Goal: Transaction & Acquisition: Subscribe to service/newsletter

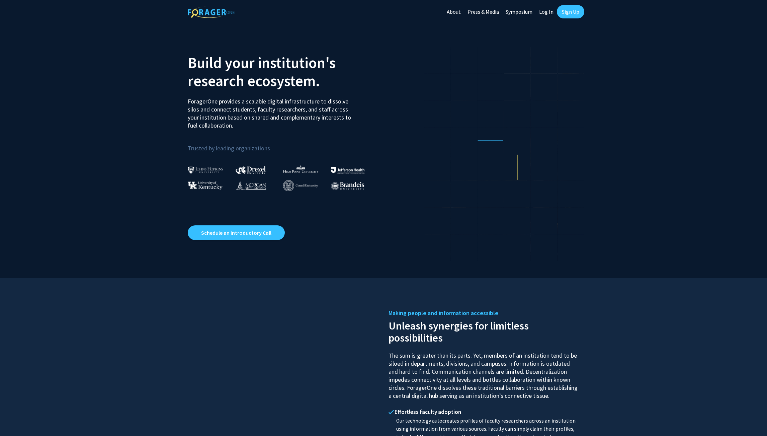
click at [569, 12] on link "Sign Up" at bounding box center [570, 11] width 27 height 13
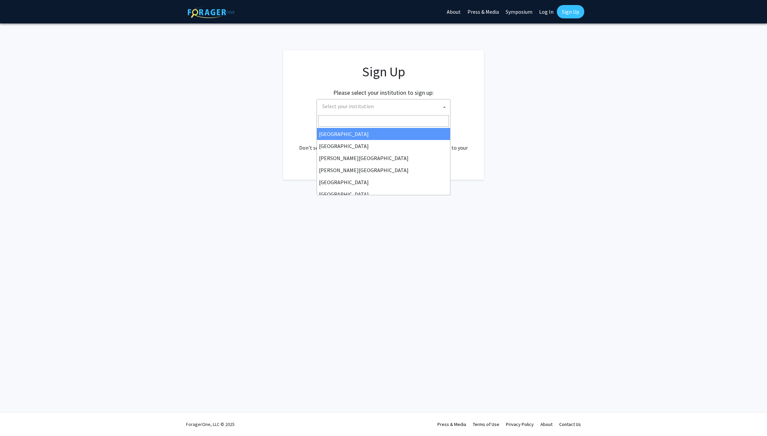
click at [392, 109] on span "Select your institution" at bounding box center [385, 106] width 131 height 14
type input "j"
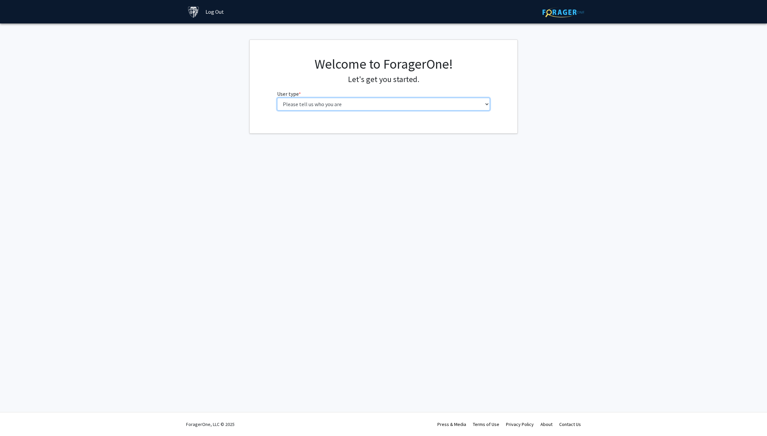
select select "1: undergrad"
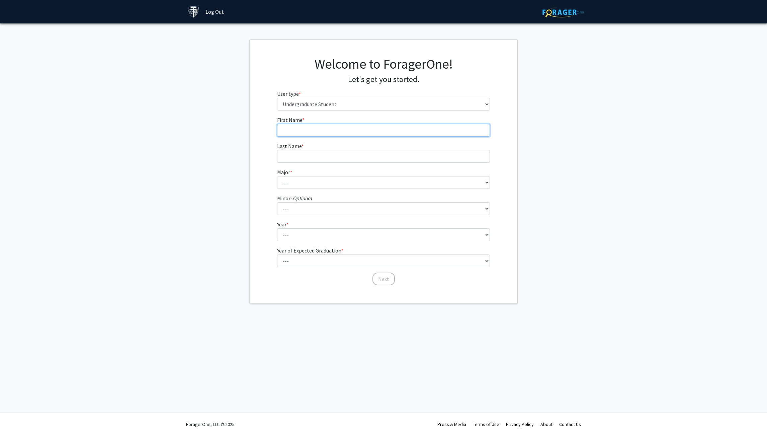
click at [359, 127] on input "First Name * required" at bounding box center [383, 130] width 213 height 13
